Goal: Task Accomplishment & Management: Manage account settings

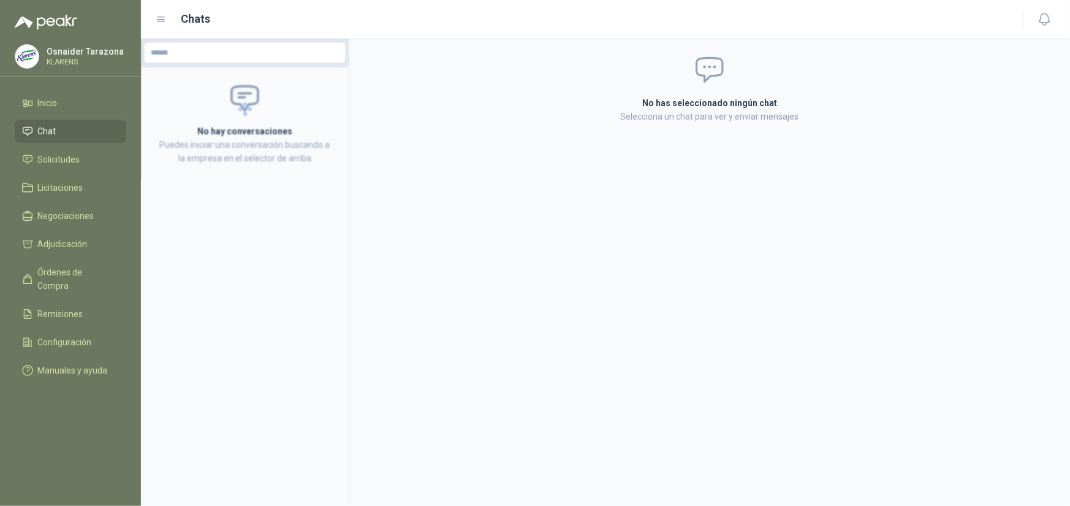
click at [551, 333] on div "No has seleccionado ningún chat Selecciona un chat para ver y enviar mensajes" at bounding box center [709, 272] width 721 height 467
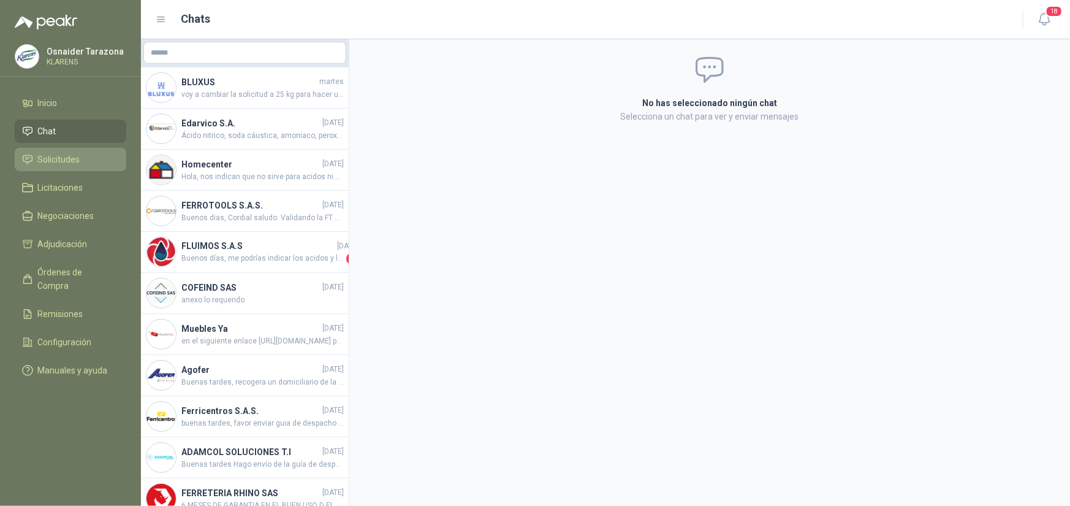
click at [56, 155] on span "Solicitudes" at bounding box center [59, 159] width 42 height 13
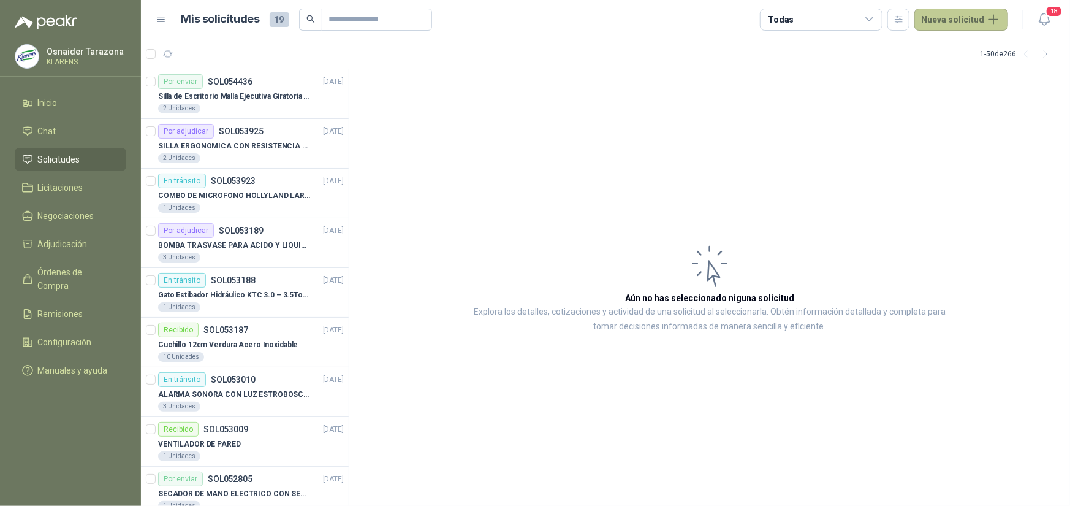
click at [956, 22] on button "Nueva solicitud" at bounding box center [962, 20] width 94 height 22
click at [261, 146] on p "SILLA ERGONOMICA CON RESISTENCIA A 150KG" at bounding box center [234, 146] width 153 height 12
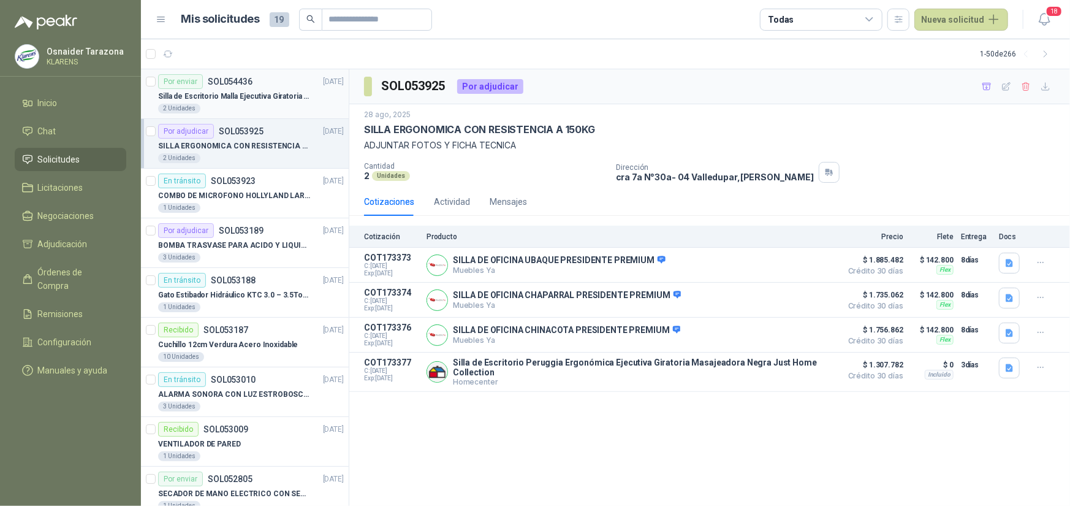
click at [272, 91] on p "Silla de Escritorio Malla Ejecutiva Giratoria Cromada con Reposabrazos Fijo Neg…" at bounding box center [234, 97] width 153 height 12
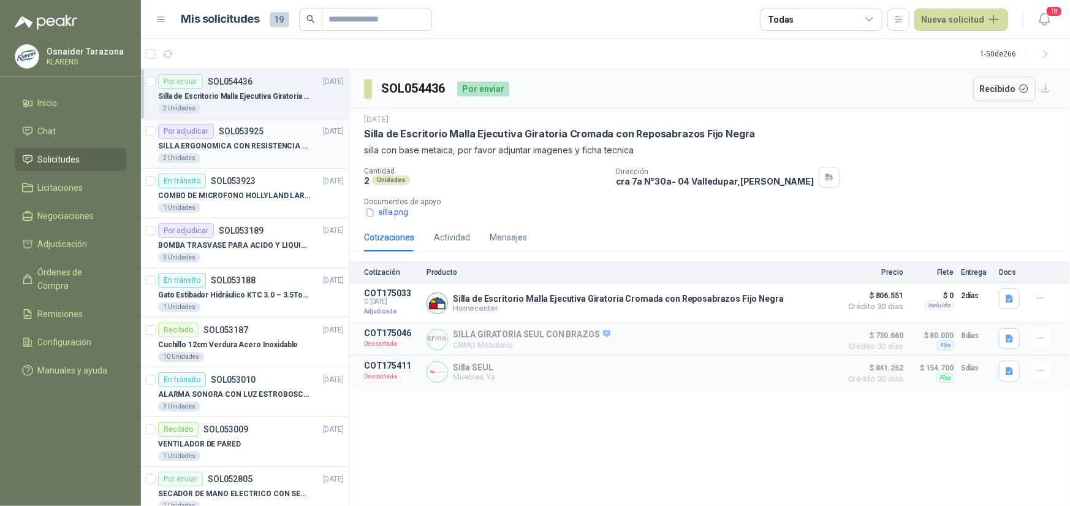
click at [269, 135] on div "Por adjudicar SOL053925 [DATE]" at bounding box center [251, 131] width 186 height 15
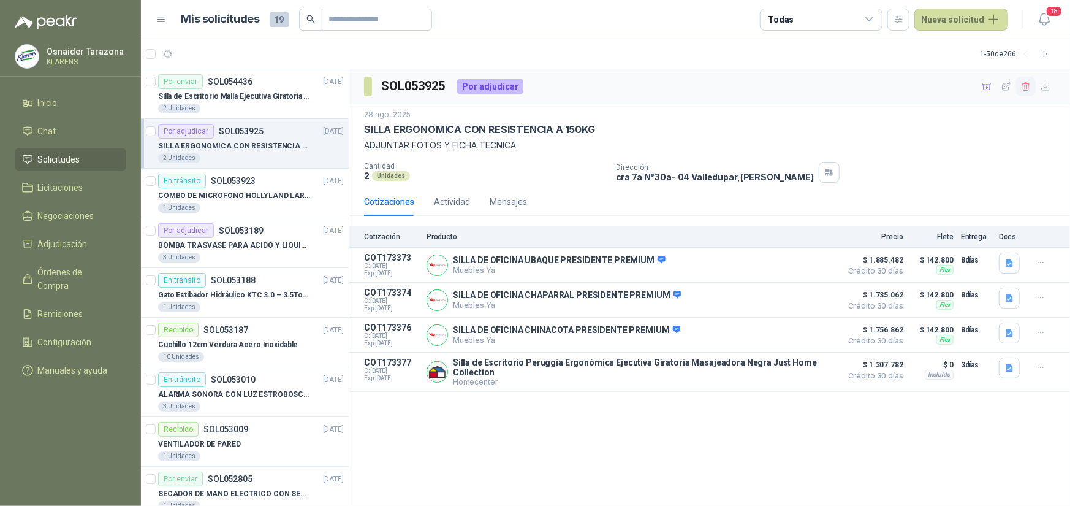
click at [1027, 85] on icon "button" at bounding box center [1026, 86] width 7 height 9
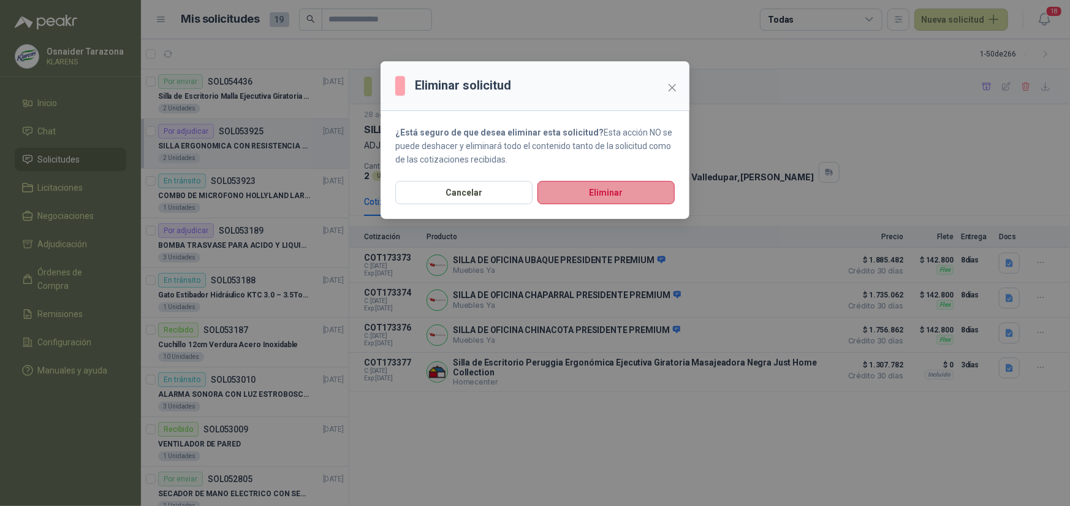
click at [594, 188] on button "Eliminar" at bounding box center [606, 192] width 137 height 23
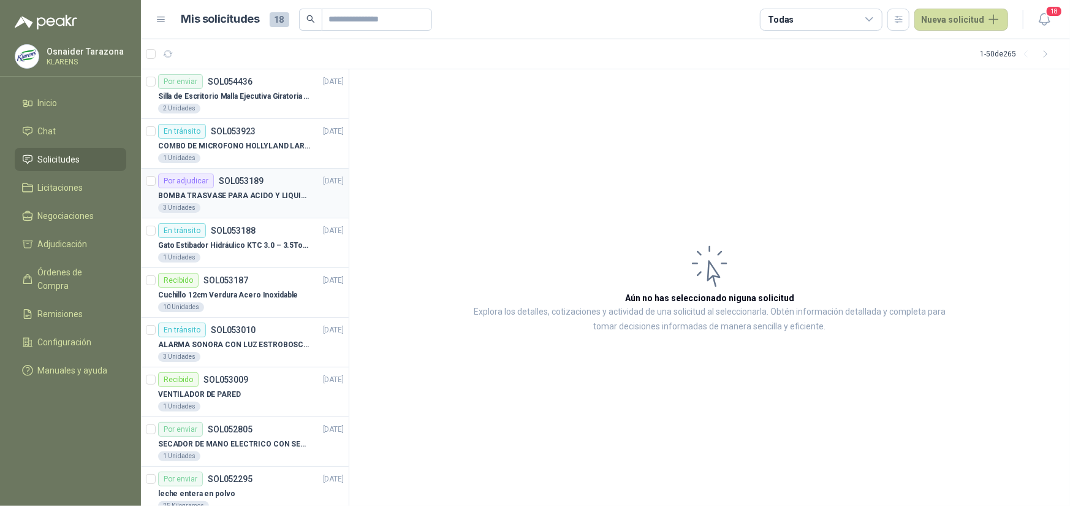
click at [252, 190] on p "BOMBA TRASVASE PARA ACIDO Y LIQUIDOS CORROSIVO" at bounding box center [234, 196] width 153 height 12
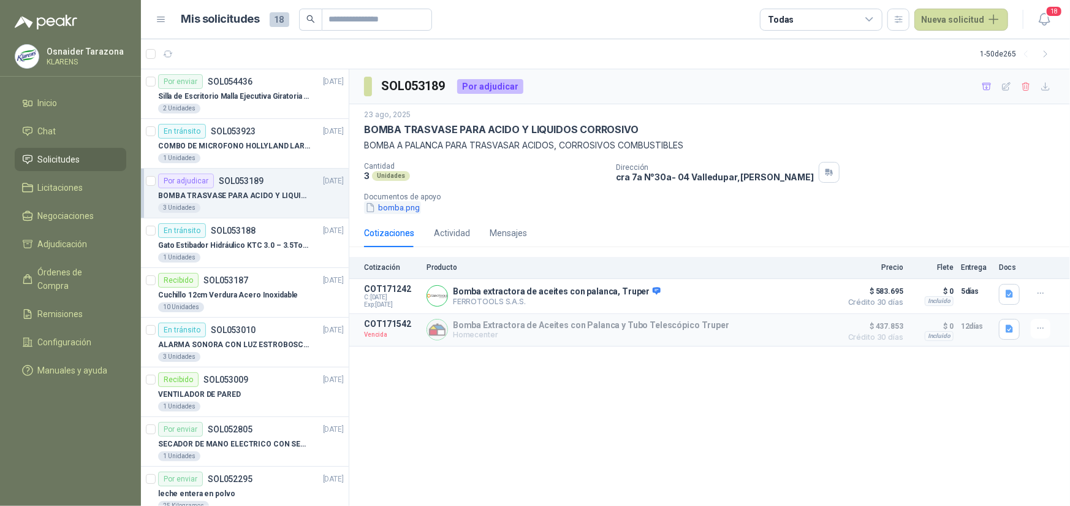
click at [398, 205] on button "bomba.png" at bounding box center [392, 207] width 57 height 13
click at [397, 208] on button "bomba.png" at bounding box center [392, 207] width 57 height 13
click at [1014, 294] on icon "button" at bounding box center [1010, 294] width 10 height 10
click at [962, 269] on button "Ficha Técnica - 16857.pdf" at bounding box center [959, 270] width 106 height 13
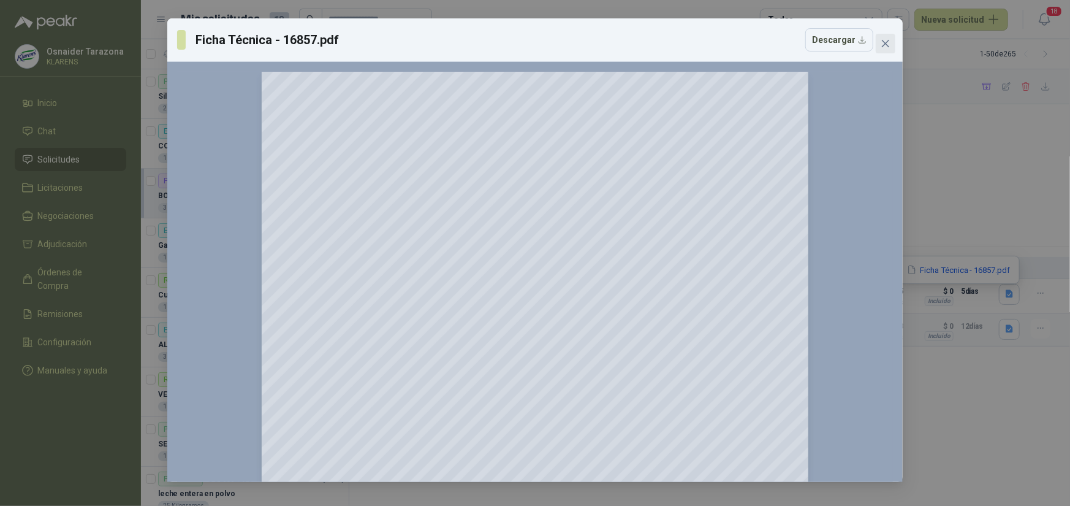
click at [884, 45] on icon "close" at bounding box center [885, 43] width 7 height 7
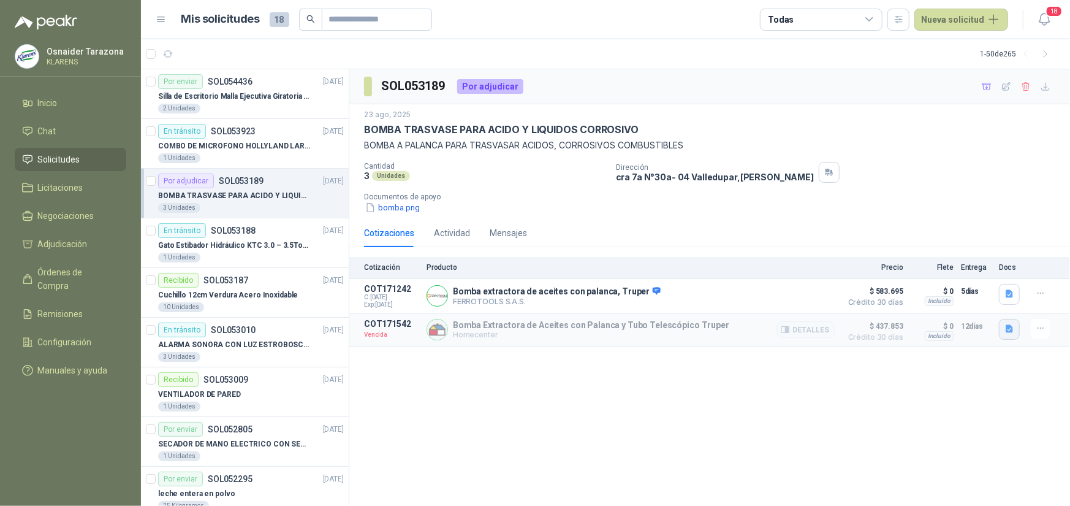
click at [1006, 332] on icon "button" at bounding box center [1009, 329] width 7 height 8
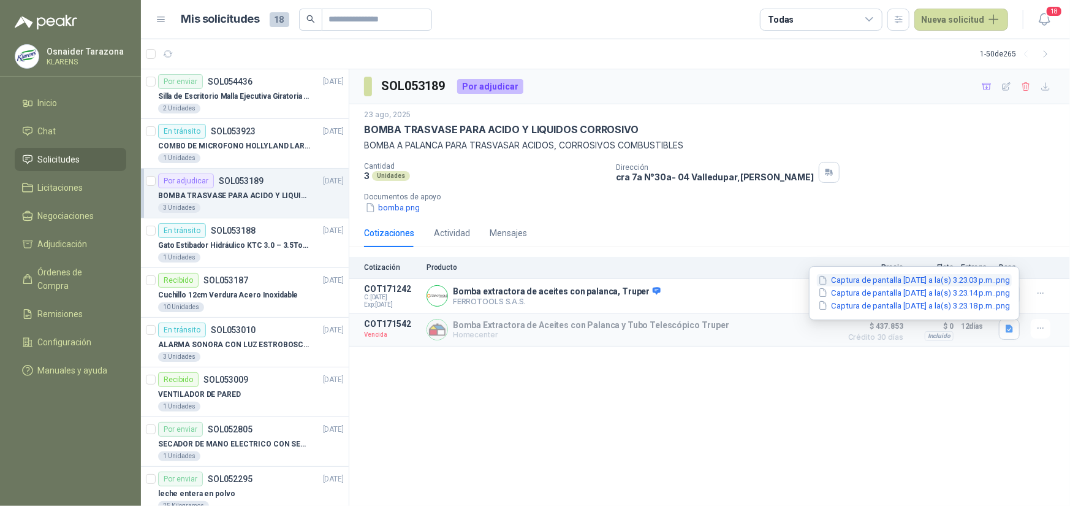
click at [909, 278] on button "Captura de pantalla [DATE] a la(s) 3.23.03 p.m..png" at bounding box center [914, 280] width 195 height 13
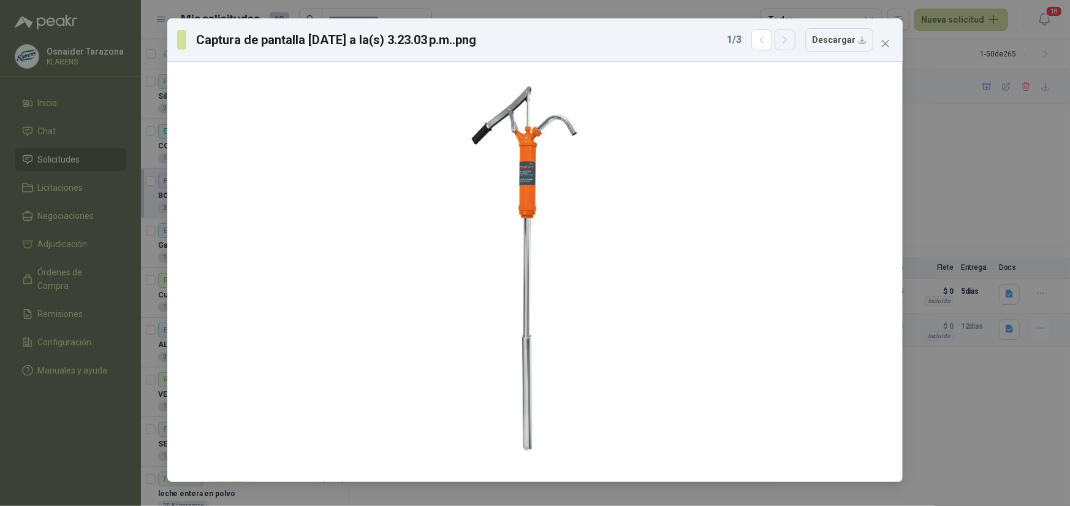
click at [788, 38] on icon "button" at bounding box center [785, 40] width 10 height 10
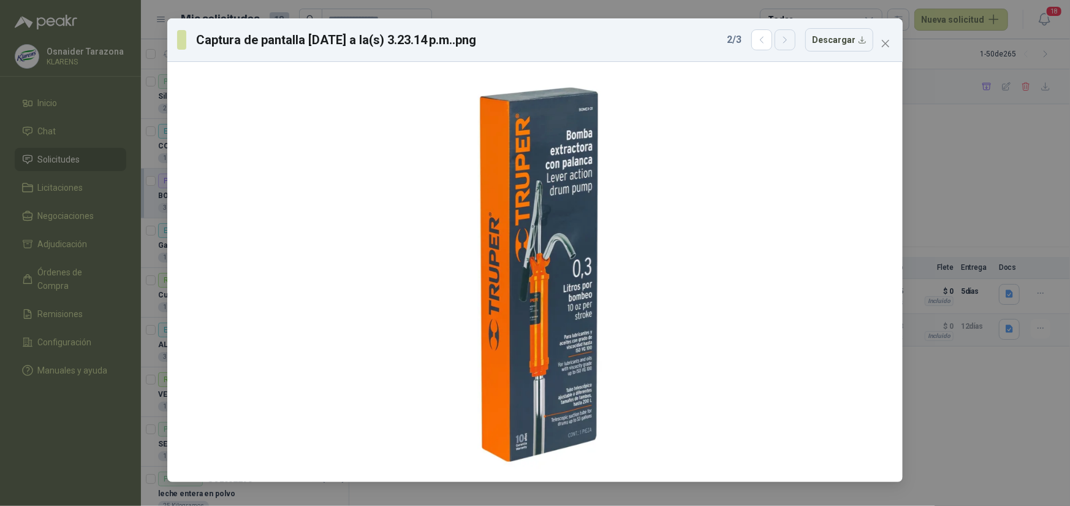
click at [788, 38] on icon "button" at bounding box center [785, 40] width 10 height 10
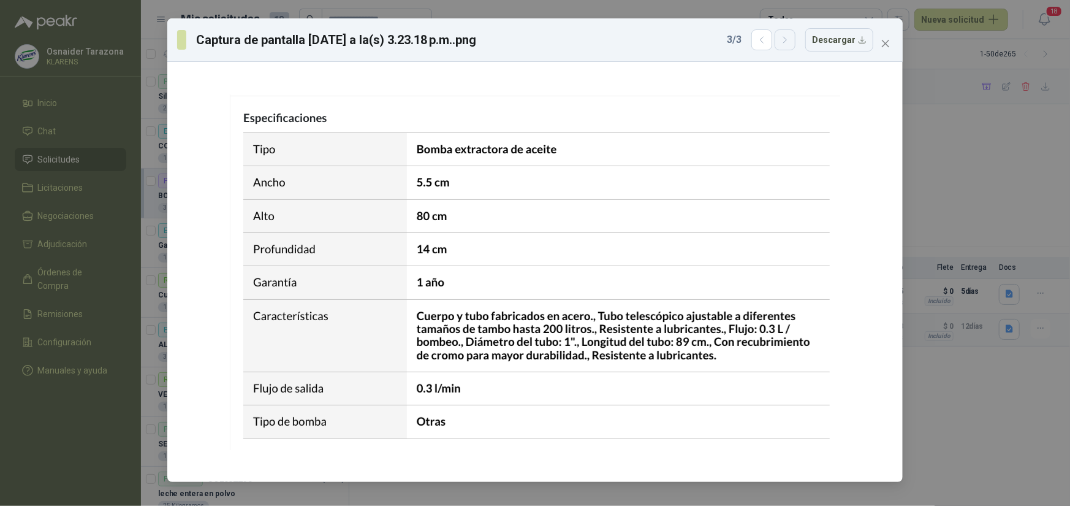
click at [788, 38] on icon "button" at bounding box center [785, 40] width 10 height 10
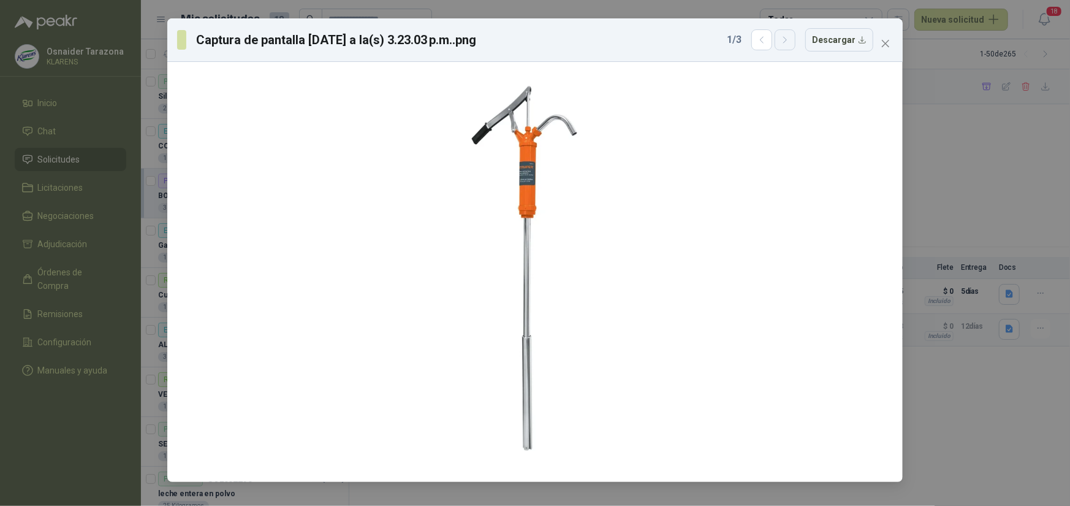
click at [788, 38] on icon "button" at bounding box center [785, 40] width 10 height 10
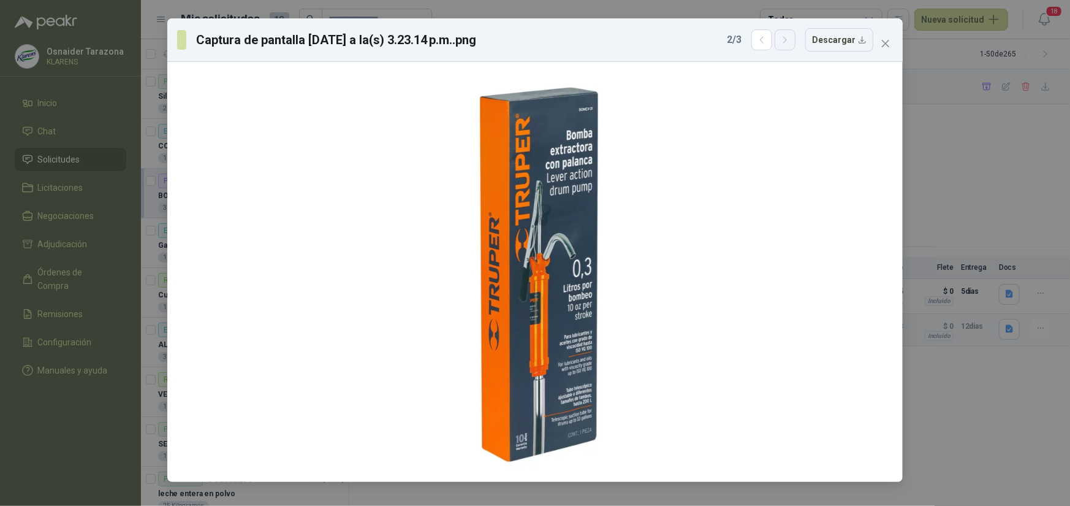
click at [788, 38] on icon "button" at bounding box center [785, 40] width 10 height 10
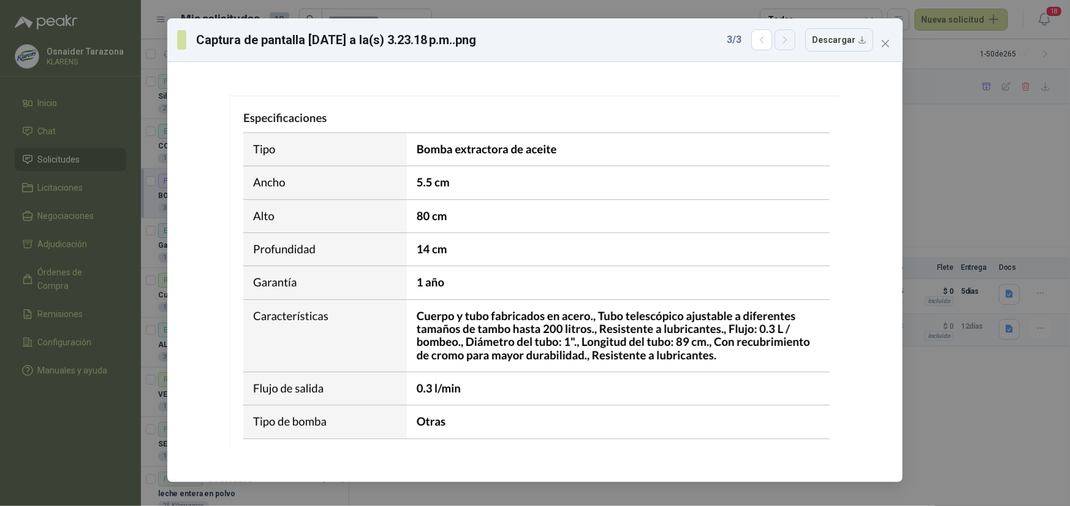
click at [788, 38] on icon "button" at bounding box center [785, 40] width 10 height 10
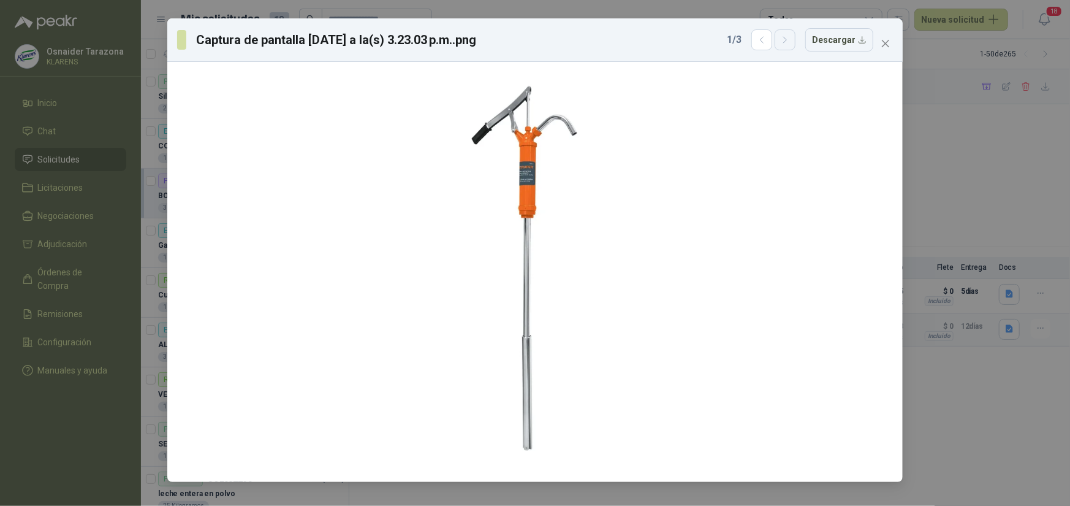
click at [788, 38] on icon "button" at bounding box center [785, 40] width 10 height 10
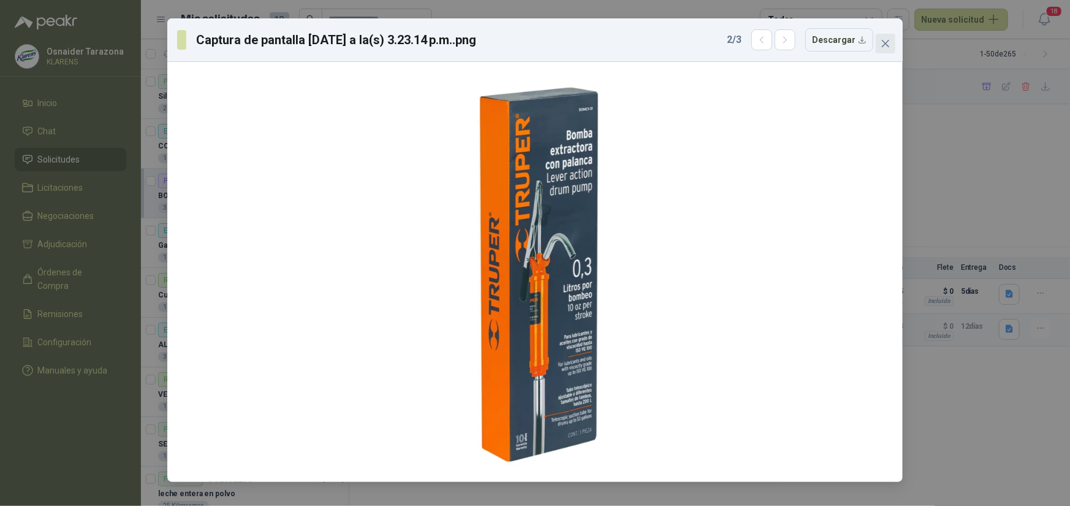
click at [887, 43] on icon "close" at bounding box center [886, 44] width 10 height 10
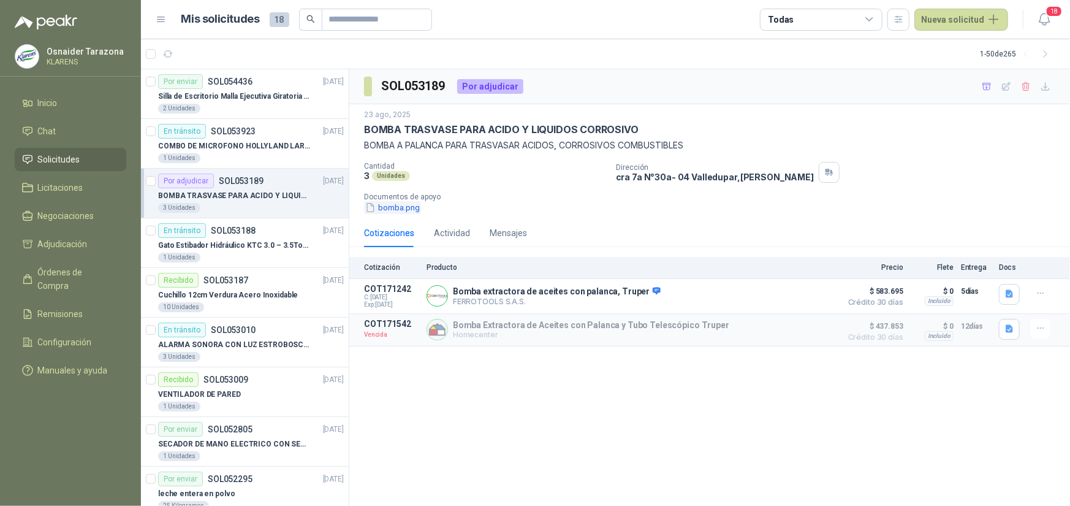
click at [392, 204] on button "bomba.png" at bounding box center [392, 207] width 57 height 13
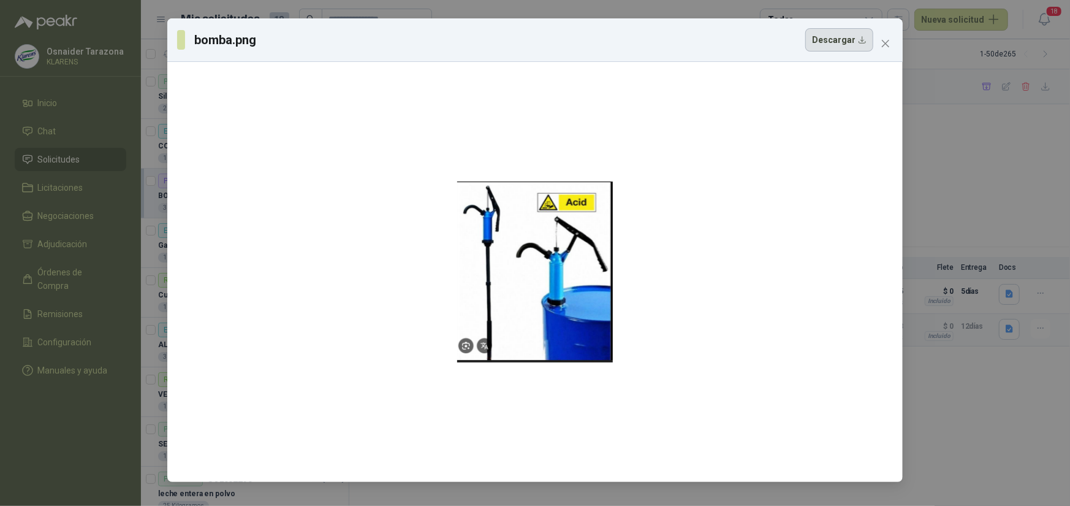
click at [827, 37] on button "Descargar" at bounding box center [840, 39] width 68 height 23
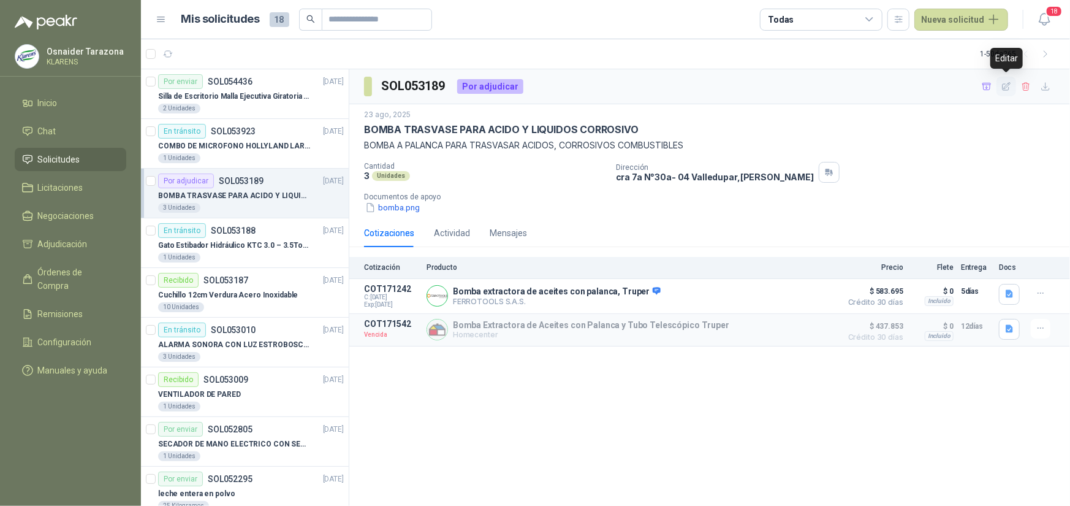
click at [1004, 88] on icon "button" at bounding box center [1007, 86] width 8 height 8
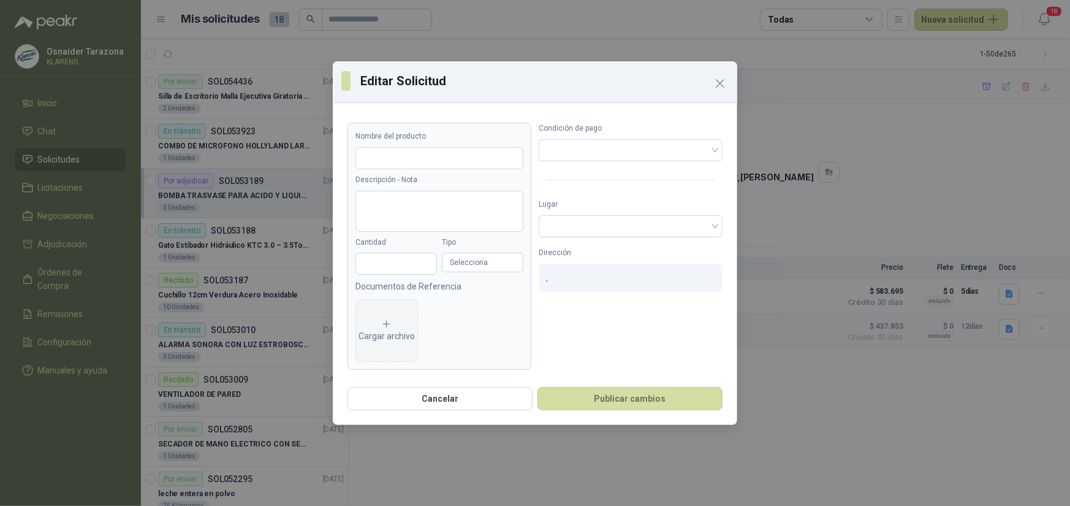
type input "**********"
type textarea "**********"
type input "*"
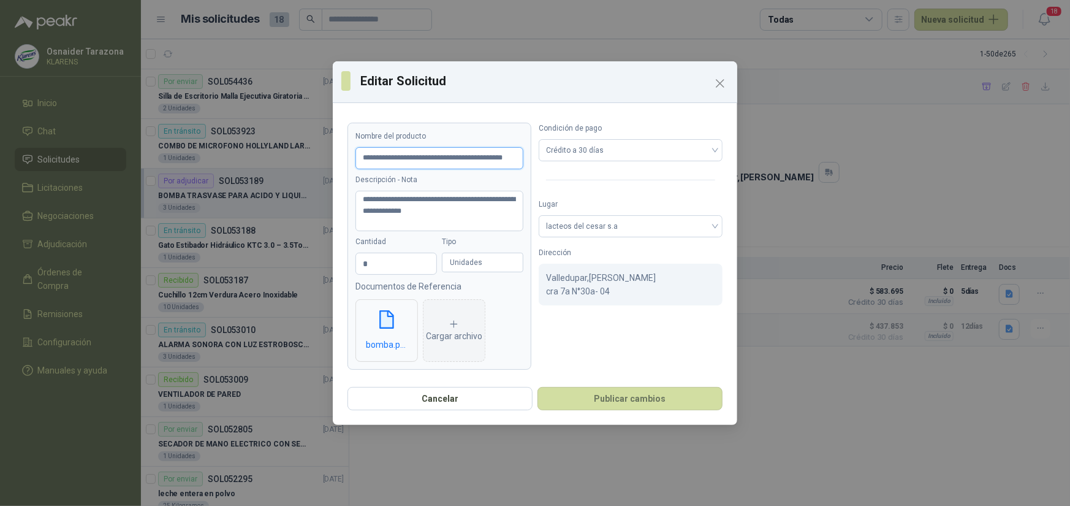
click at [456, 159] on input "**********" at bounding box center [440, 158] width 168 height 22
type input "*"
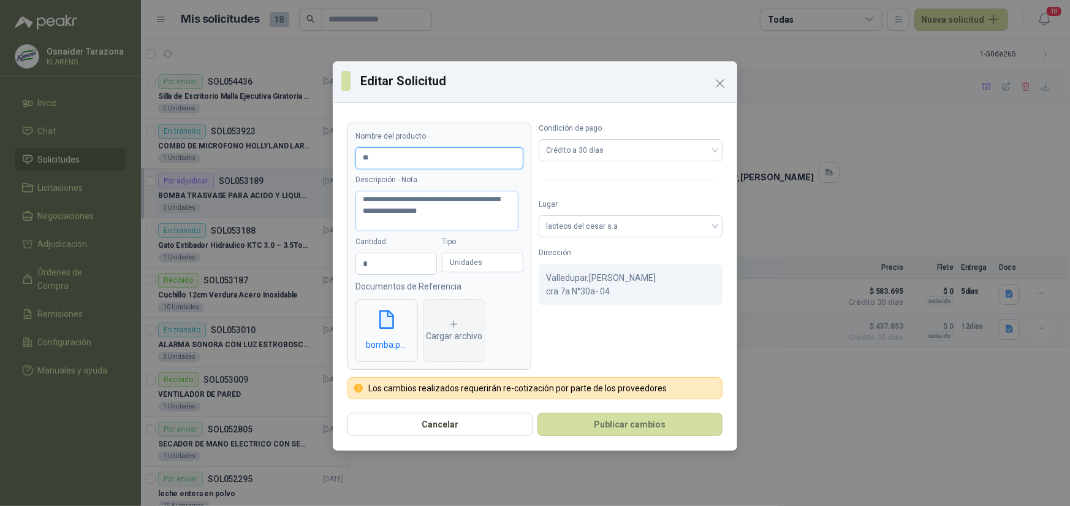
type input "*"
click at [514, 156] on input "**********" at bounding box center [437, 158] width 163 height 22
type input "**********"
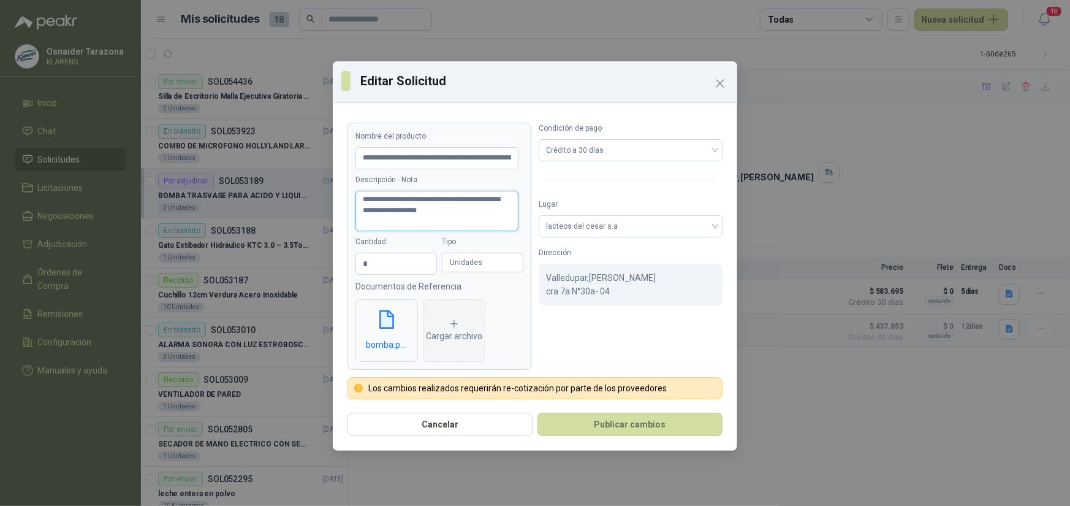
drag, startPoint x: 499, startPoint y: 215, endPoint x: 359, endPoint y: 203, distance: 140.9
click at [359, 203] on textarea "**********" at bounding box center [437, 211] width 163 height 41
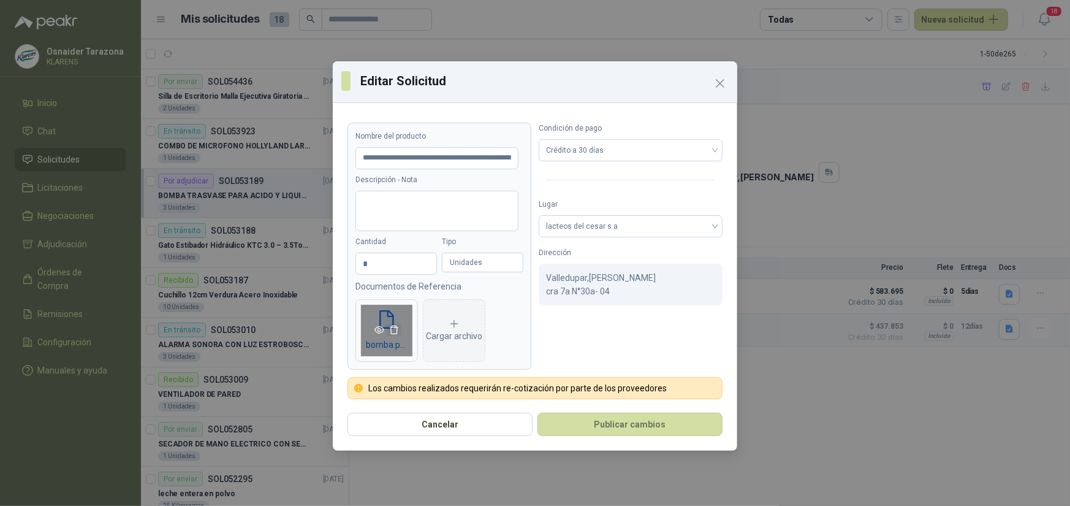
click at [395, 330] on icon "delete" at bounding box center [394, 330] width 10 height 10
click at [391, 326] on icon at bounding box center [386, 323] width 11 height 11
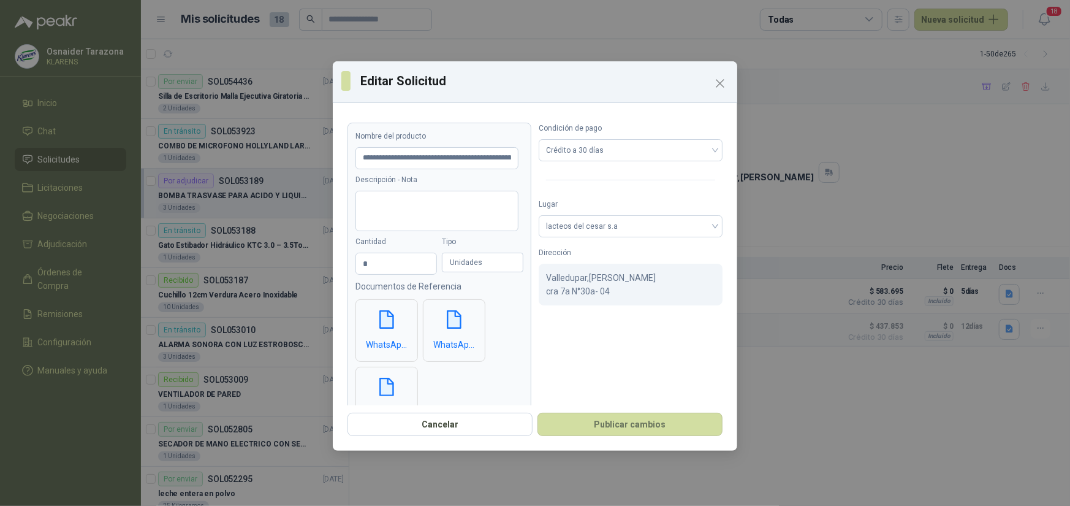
scroll to position [70, 0]
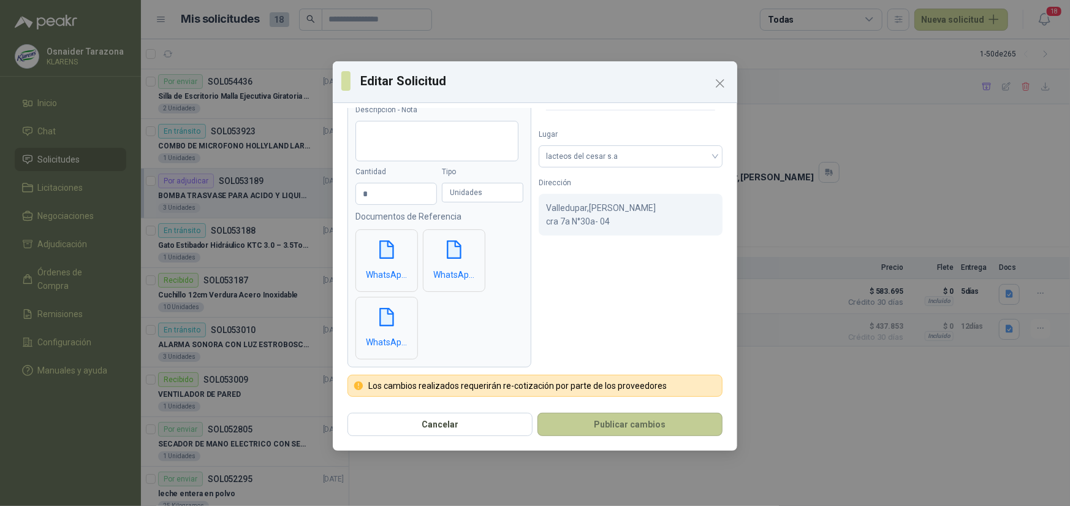
click at [656, 425] on button "Publicar cambios" at bounding box center [630, 424] width 185 height 23
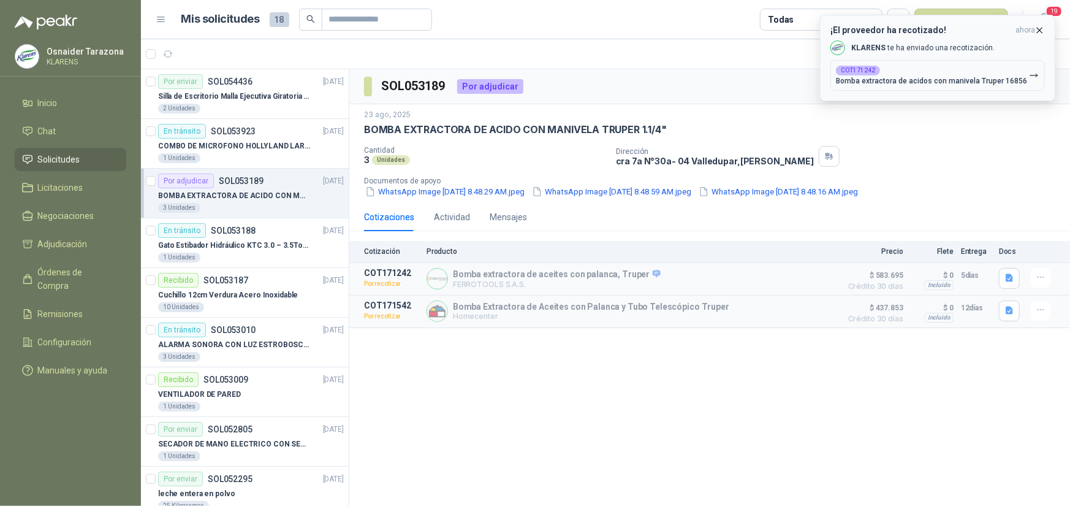
click at [1042, 36] on icon "button" at bounding box center [1040, 30] width 10 height 10
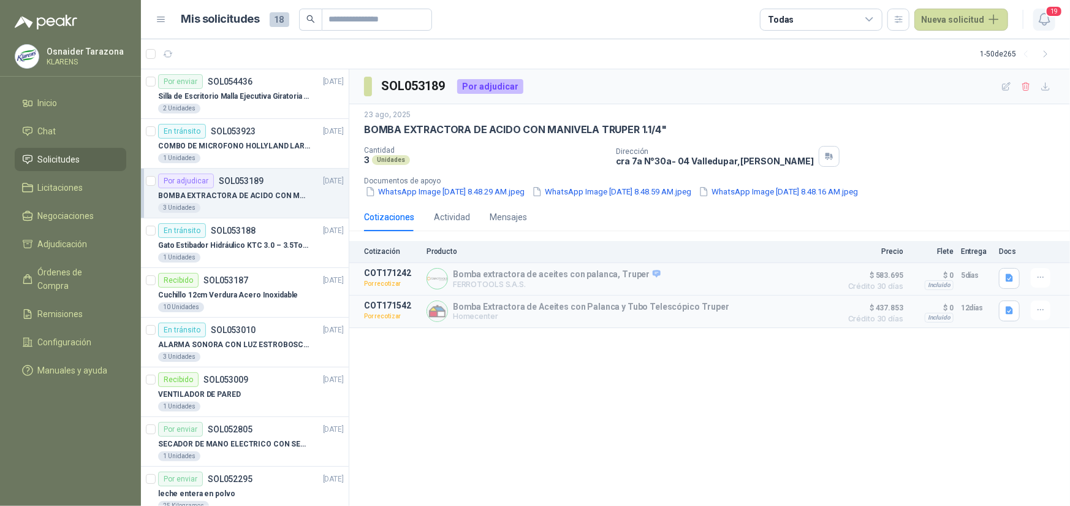
click at [1045, 21] on icon "button" at bounding box center [1044, 19] width 15 height 15
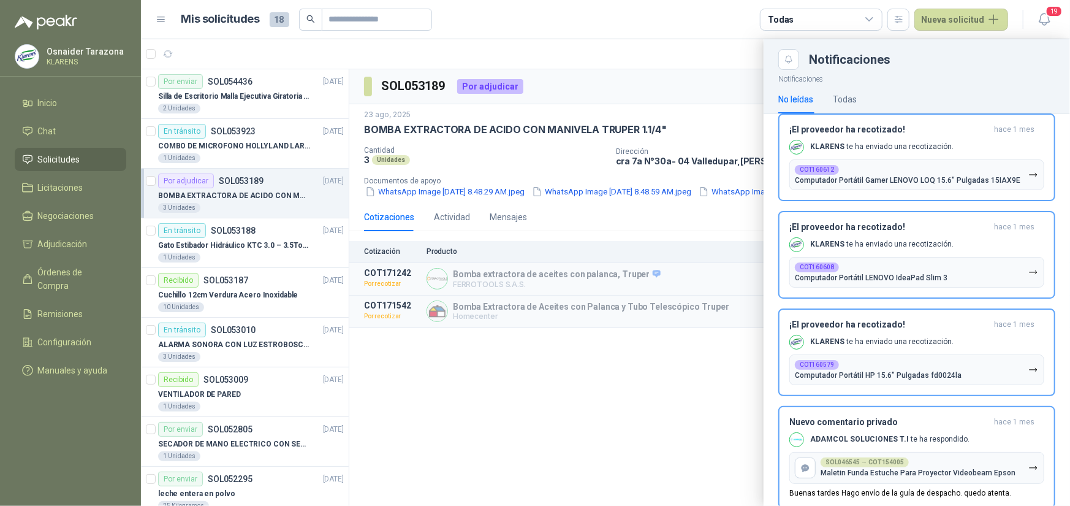
scroll to position [1471, 0]
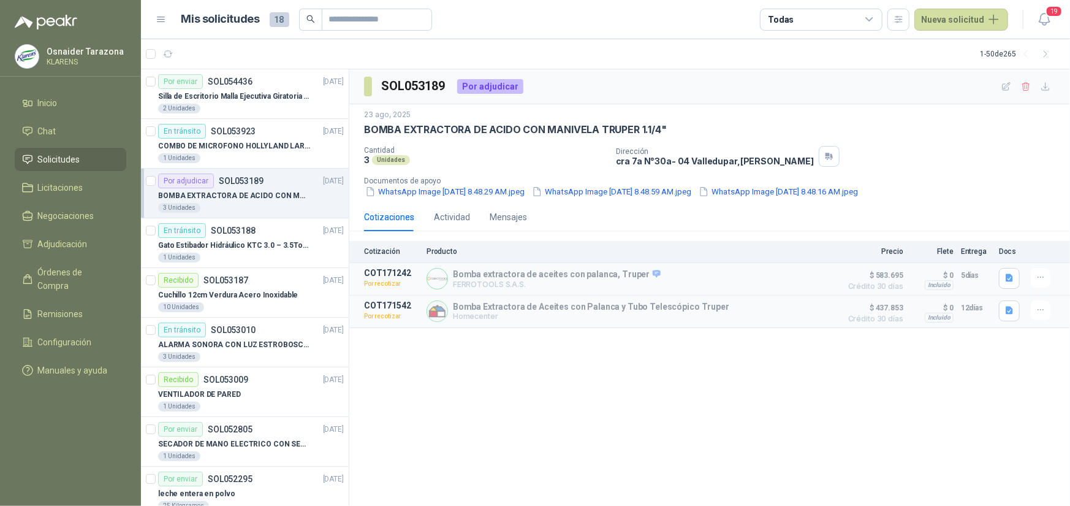
click at [101, 48] on p "[PERSON_NAME]" at bounding box center [85, 51] width 77 height 9
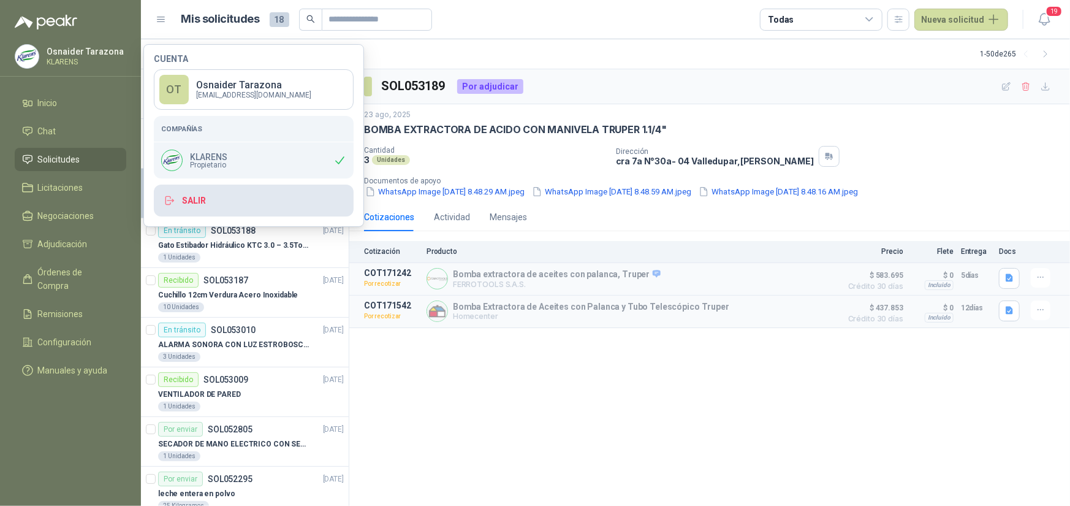
click at [192, 206] on button "Salir" at bounding box center [254, 201] width 200 height 32
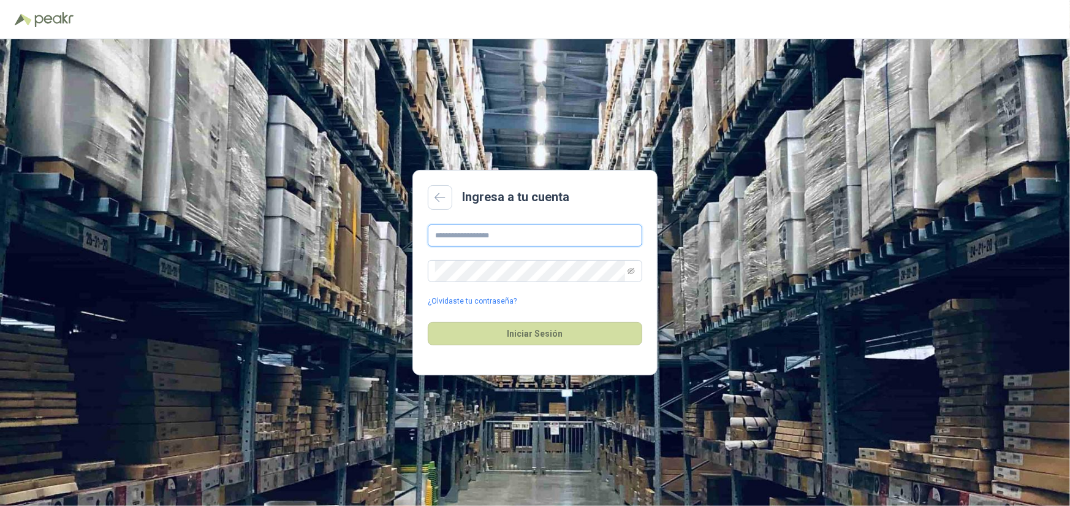
type input "**********"
